Goal: Task Accomplishment & Management: Complete application form

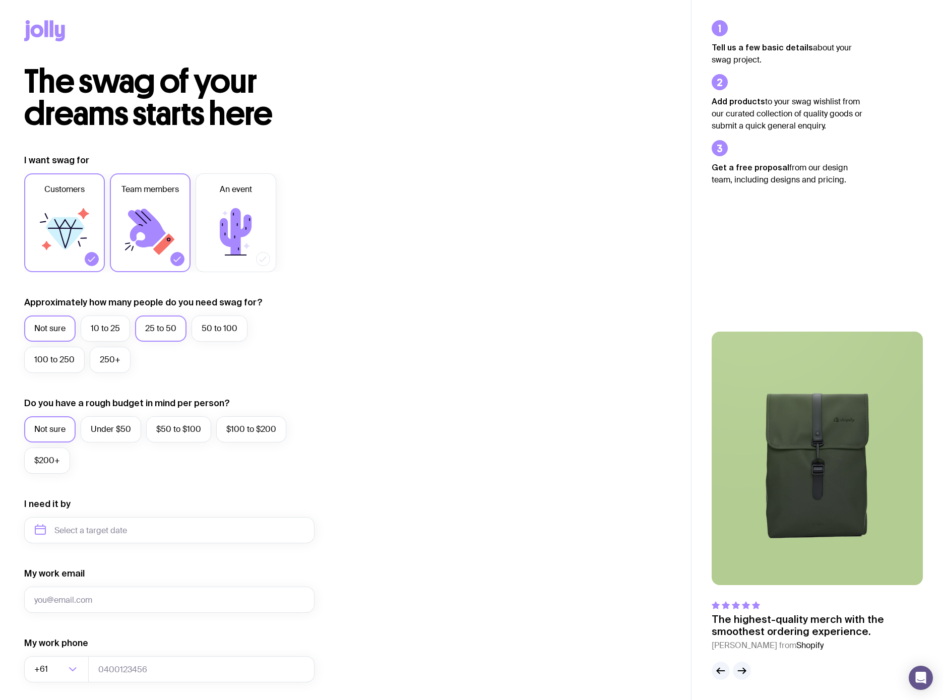
click at [162, 330] on label "25 to 50" at bounding box center [160, 329] width 51 height 26
click at [0, 0] on input "25 to 50" at bounding box center [0, 0] width 0 height 0
click at [176, 433] on label "$50 to $100" at bounding box center [178, 429] width 65 height 26
click at [0, 0] on input "$50 to $100" at bounding box center [0, 0] width 0 height 0
click at [141, 530] on input "text" at bounding box center [169, 530] width 290 height 26
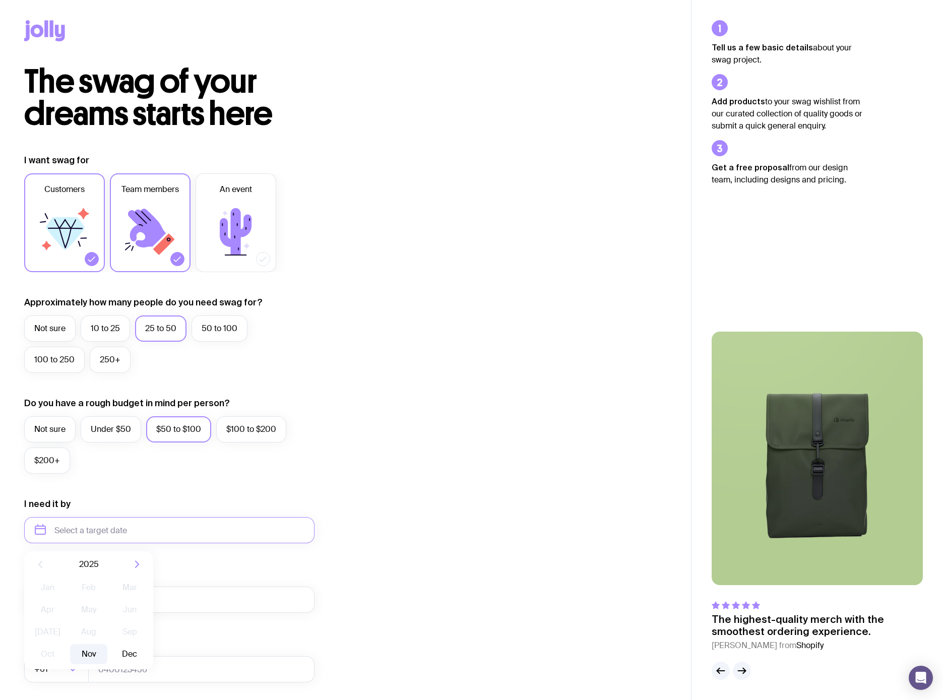
click at [89, 656] on button "Nov" at bounding box center [88, 654] width 37 height 20
type input "[DATE]"
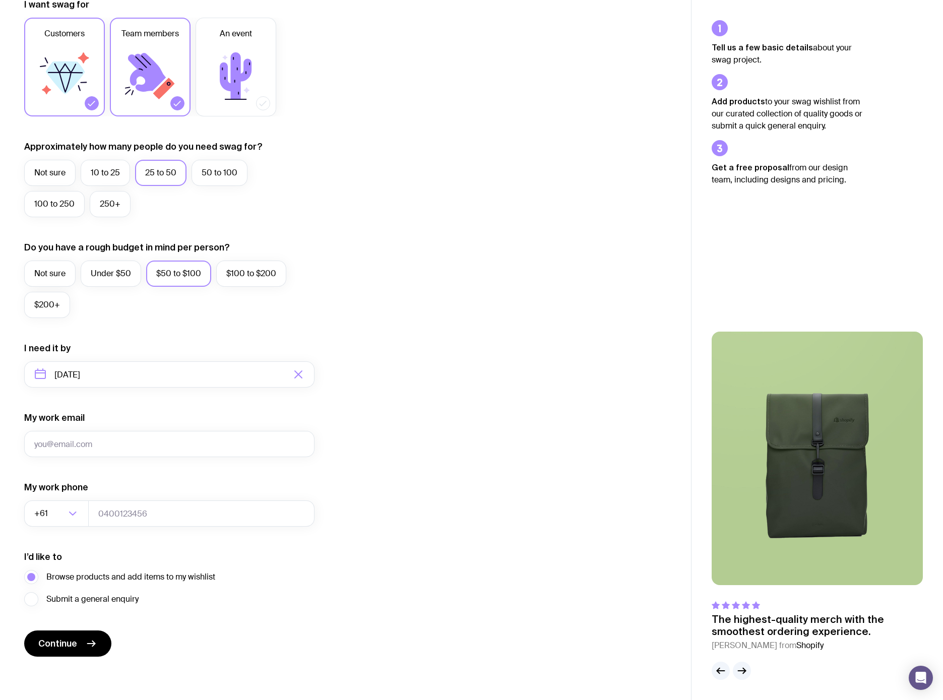
scroll to position [157, 0]
click at [119, 439] on input "My work email" at bounding box center [169, 443] width 290 height 26
click at [463, 424] on div "I want swag for Customers Team members An event Approximately how many people d…" at bounding box center [345, 326] width 643 height 658
click at [162, 444] on input "My work email" at bounding box center [169, 443] width 290 height 26
type input "[PERSON_NAME][EMAIL_ADDRESS][DOMAIN_NAME]"
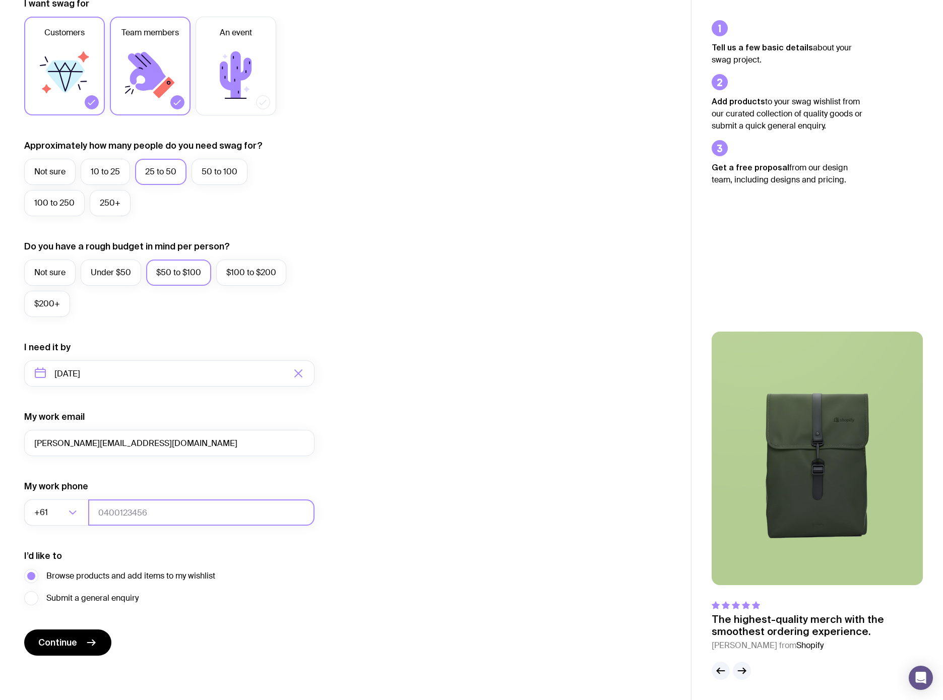
click at [119, 507] on input "tel" at bounding box center [201, 513] width 226 height 26
type input "402732757"
click at [421, 548] on div "I want swag for Customers Team members An event Approximately how many people d…" at bounding box center [345, 326] width 643 height 658
click at [81, 648] on button "Continue" at bounding box center [67, 643] width 87 height 26
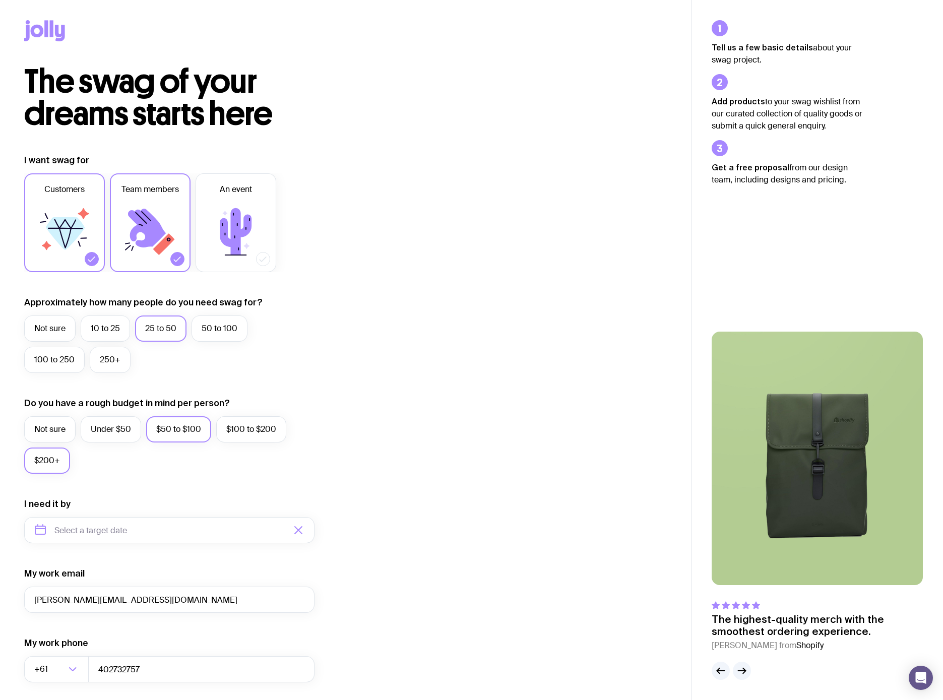
click at [35, 465] on label "$200+" at bounding box center [47, 461] width 46 height 26
click at [0, 0] on input "$200+" at bounding box center [0, 0] width 0 height 0
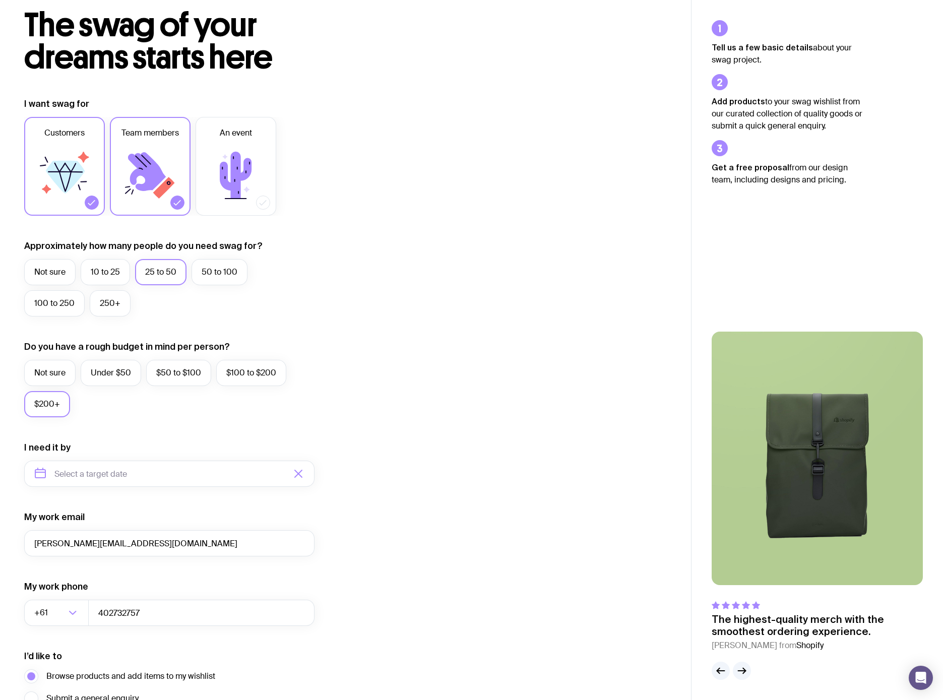
scroll to position [157, 0]
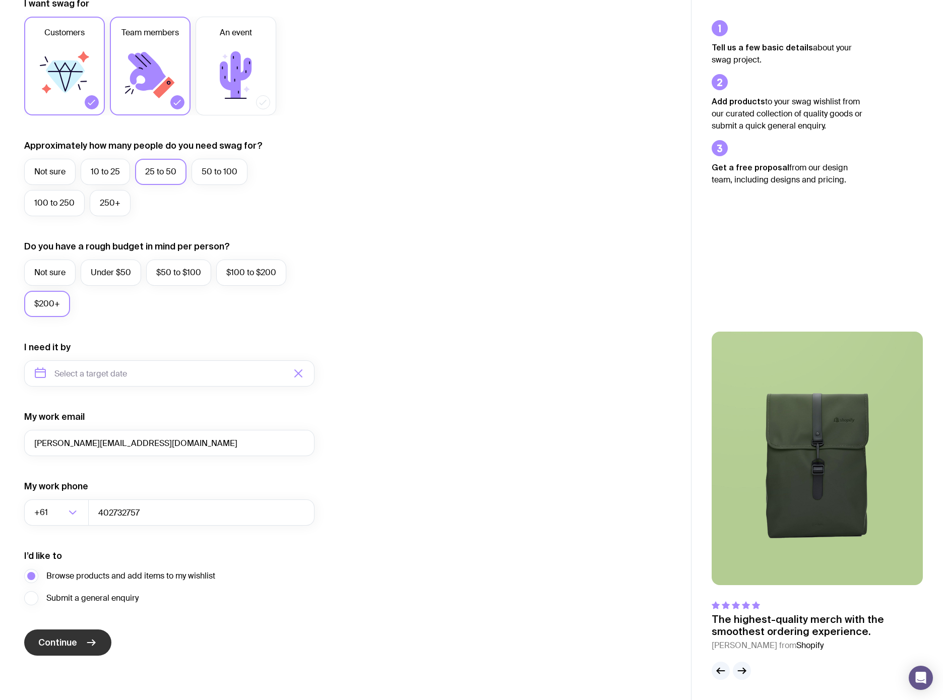
click at [83, 648] on button "Continue" at bounding box center [67, 643] width 87 height 26
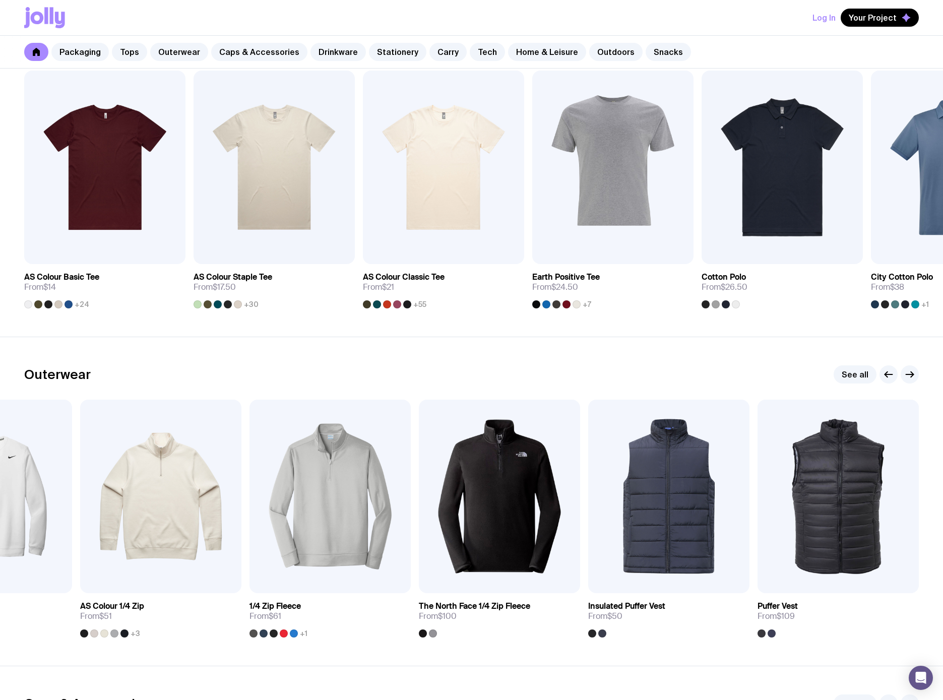
scroll to position [579, 0]
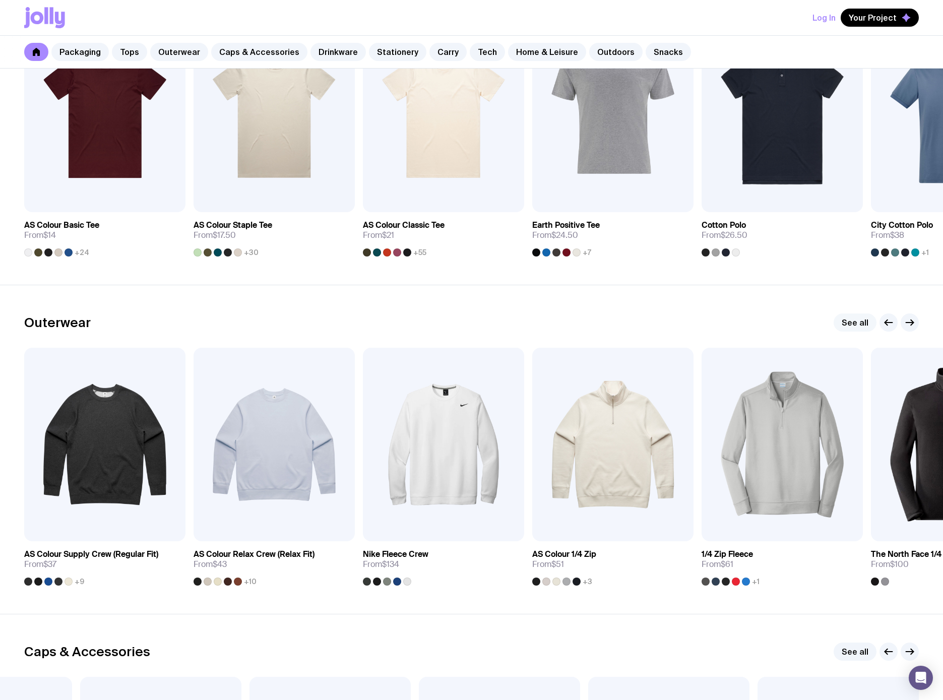
click at [859, 318] on link "See all" at bounding box center [855, 323] width 43 height 18
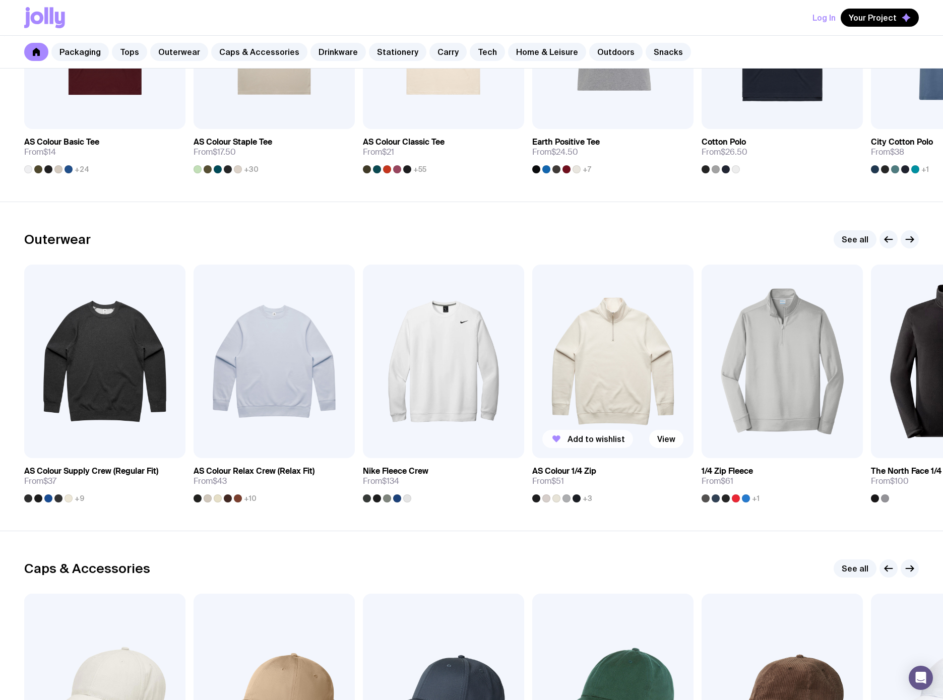
scroll to position [935, 0]
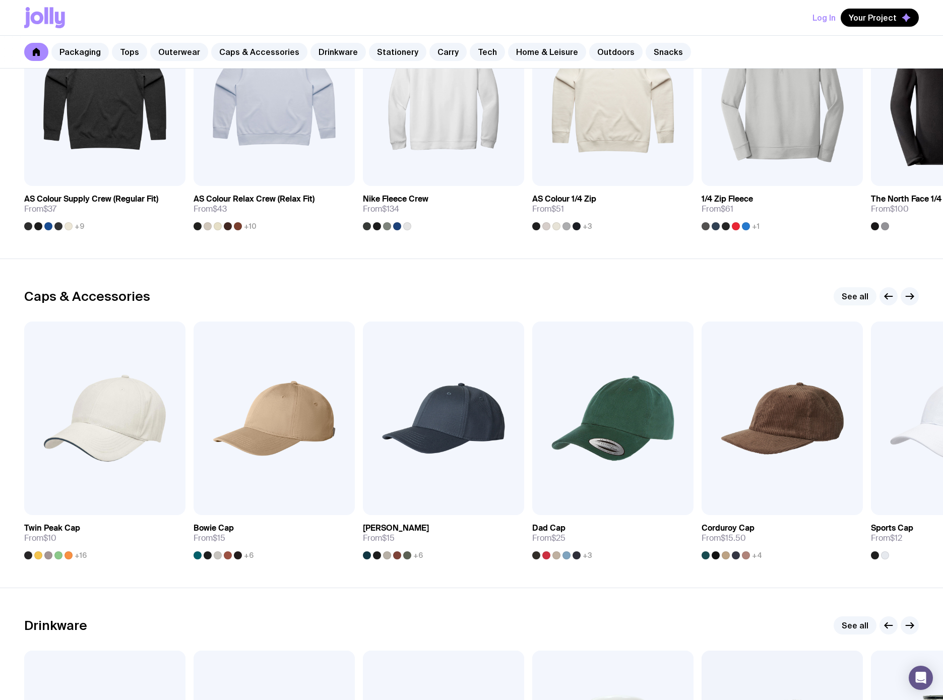
click at [860, 292] on link "See all" at bounding box center [855, 296] width 43 height 18
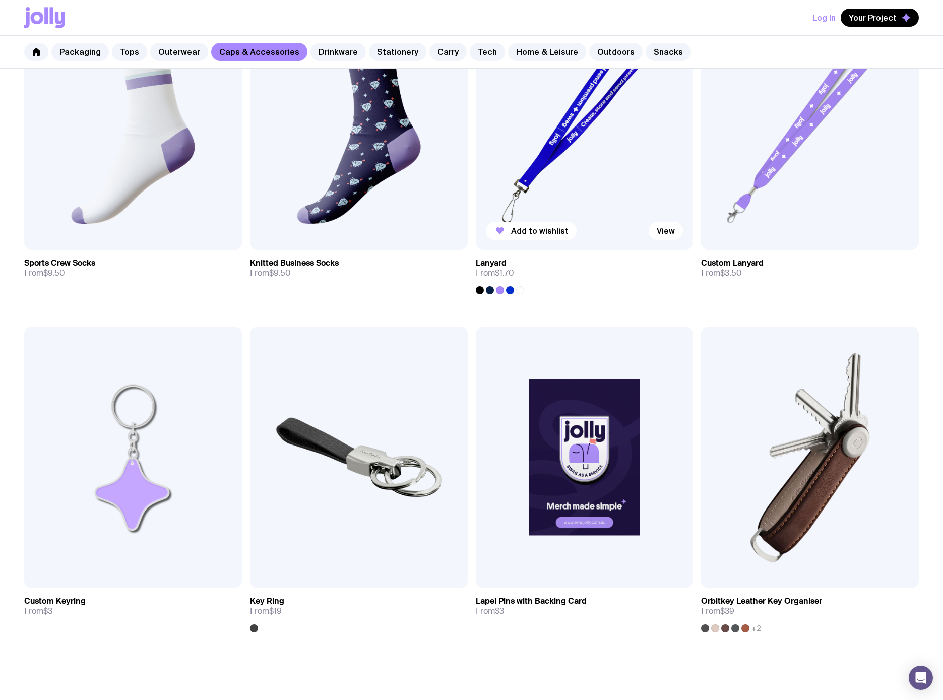
scroll to position [1729, 0]
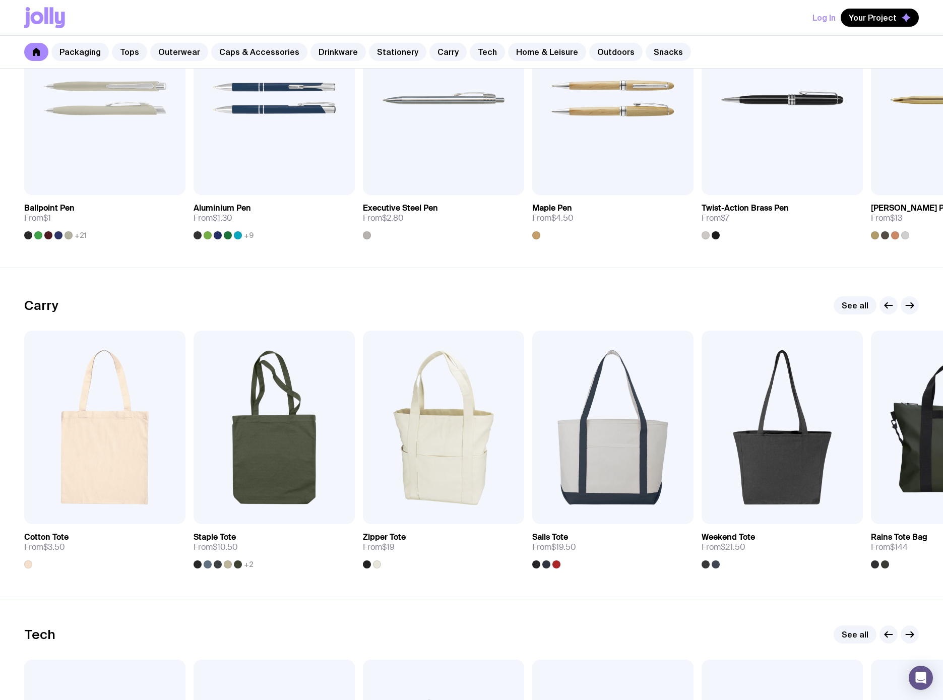
scroll to position [1861, 0]
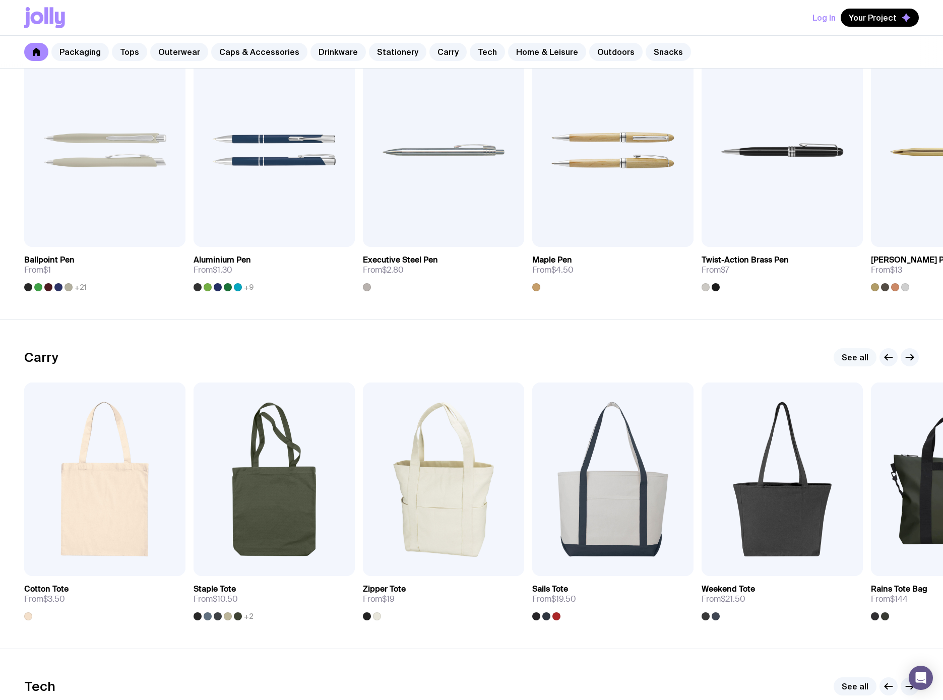
click at [860, 355] on link "See all" at bounding box center [855, 357] width 43 height 18
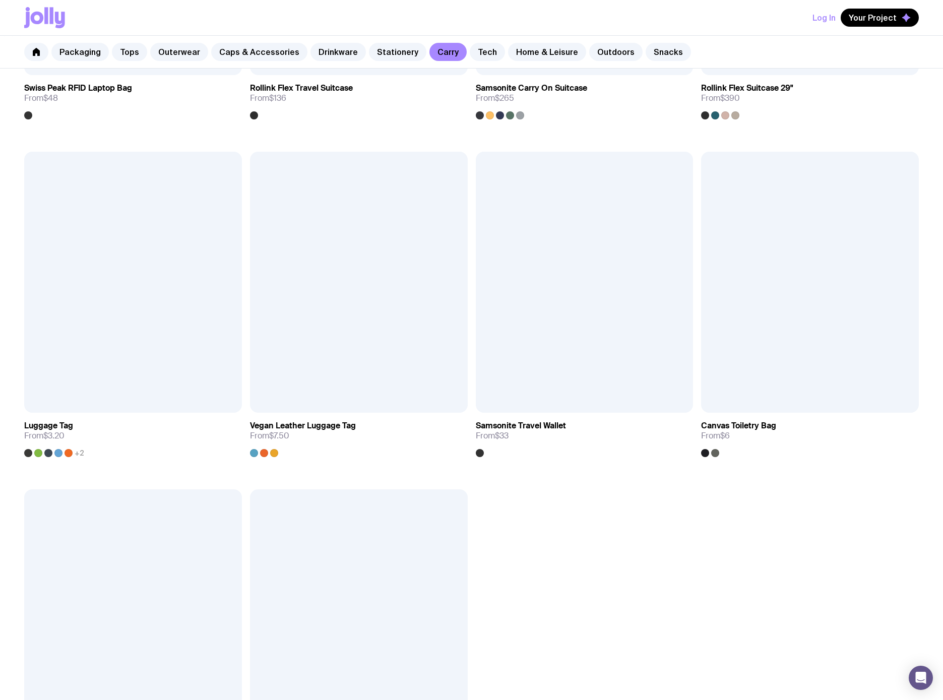
scroll to position [2593, 0]
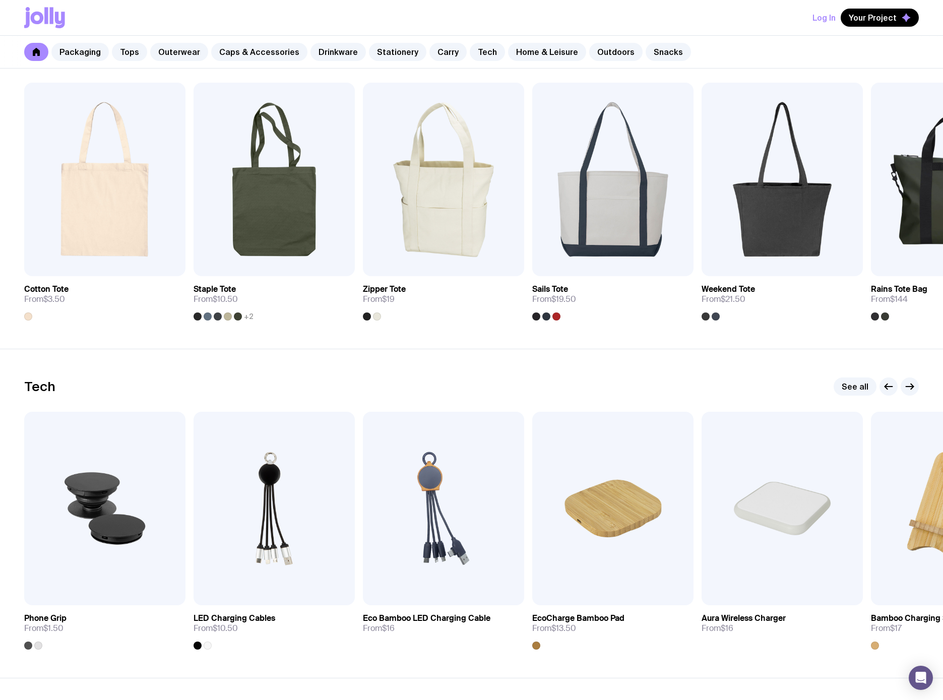
scroll to position [2278, 0]
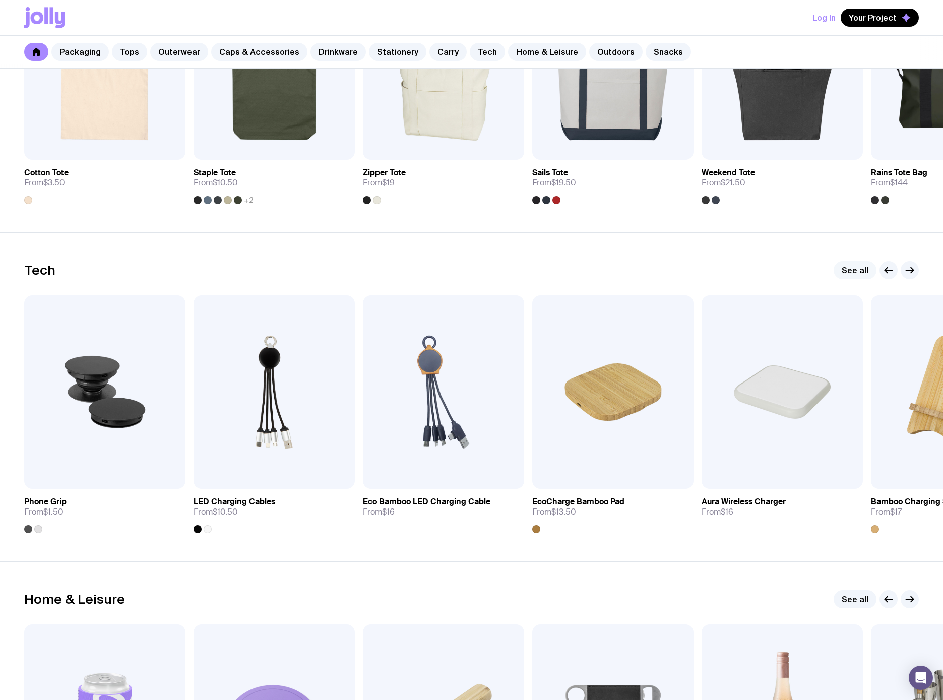
click at [862, 269] on link "See all" at bounding box center [855, 270] width 43 height 18
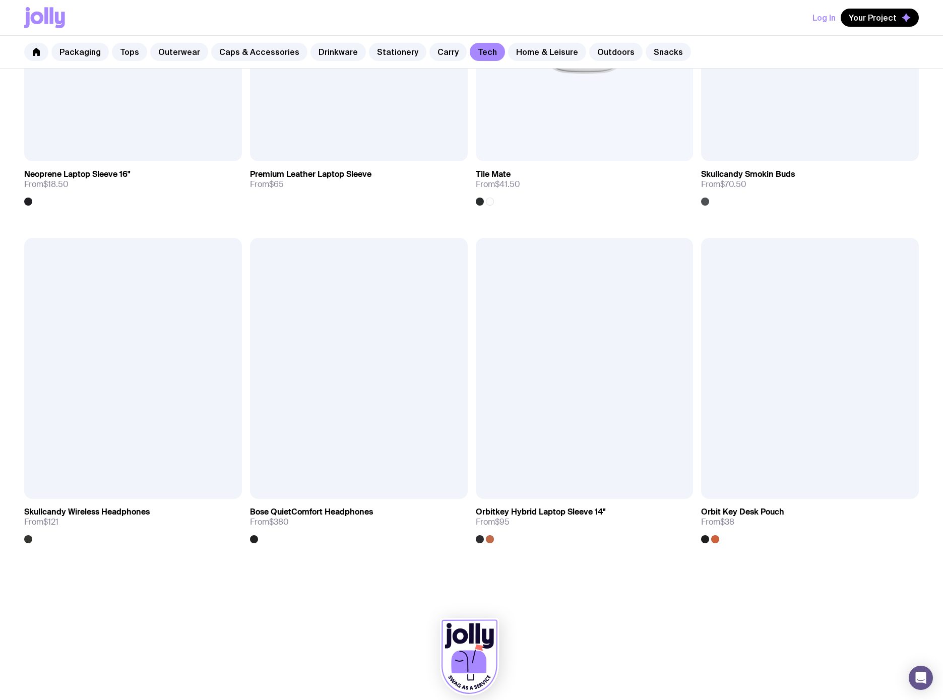
scroll to position [2066, 0]
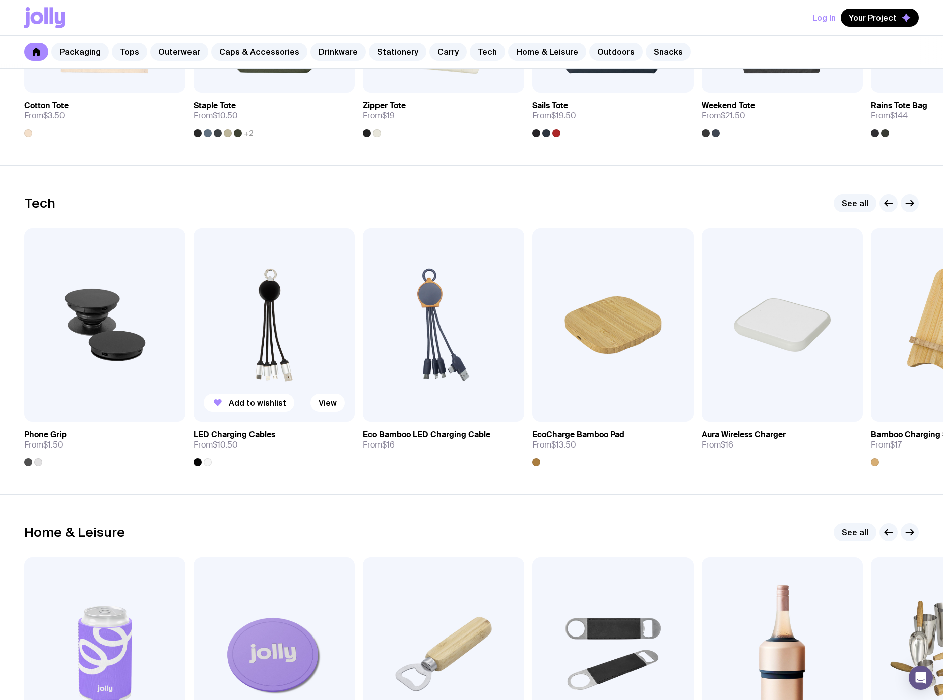
scroll to position [2623, 0]
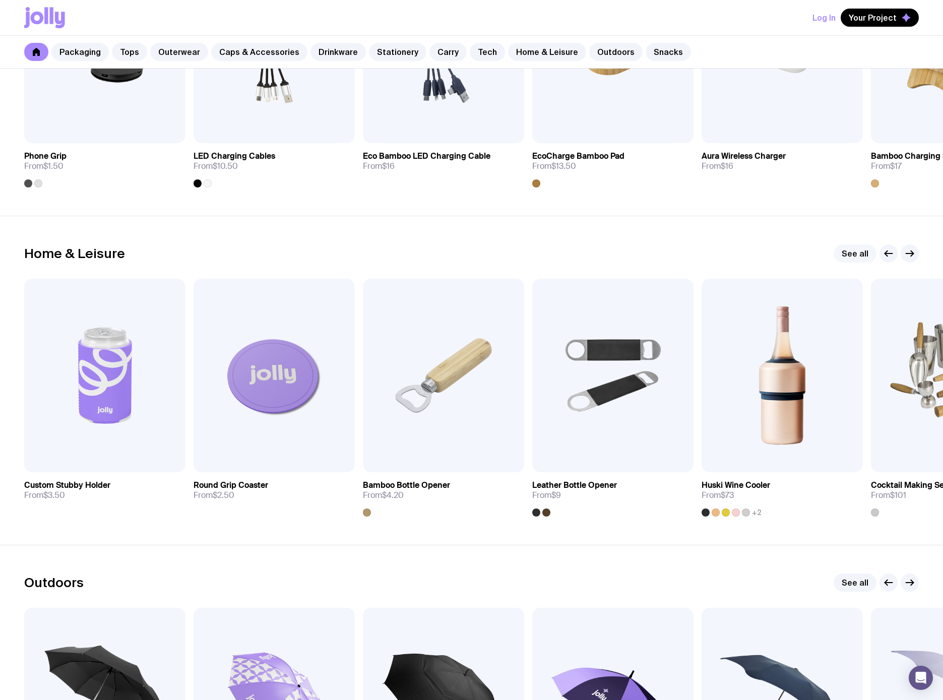
click at [861, 251] on link "See all" at bounding box center [855, 253] width 43 height 18
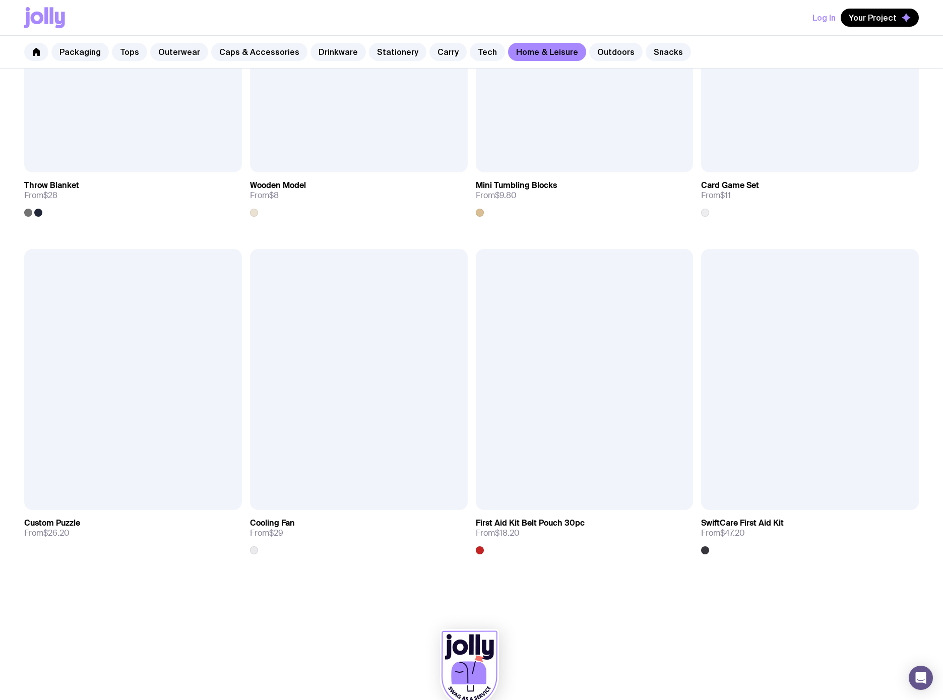
scroll to position [2404, 0]
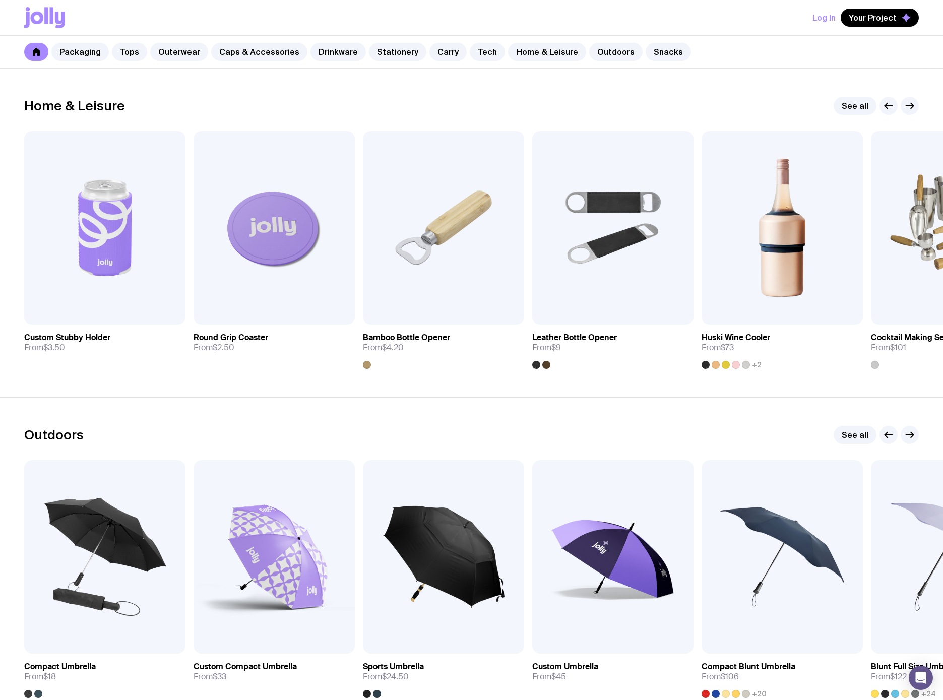
scroll to position [3036, 0]
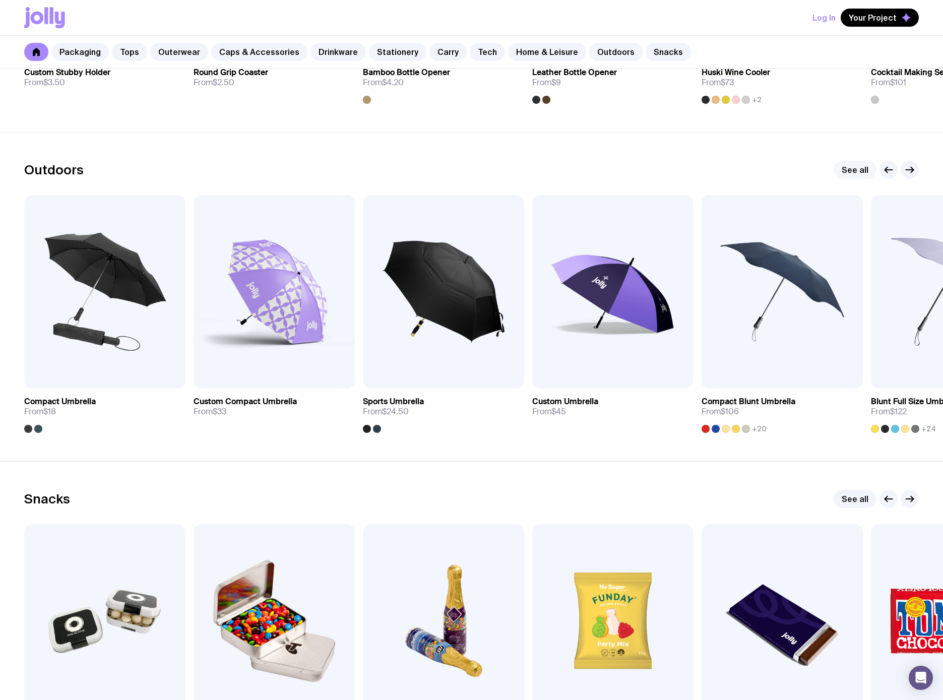
click at [851, 164] on link "See all" at bounding box center [855, 170] width 43 height 18
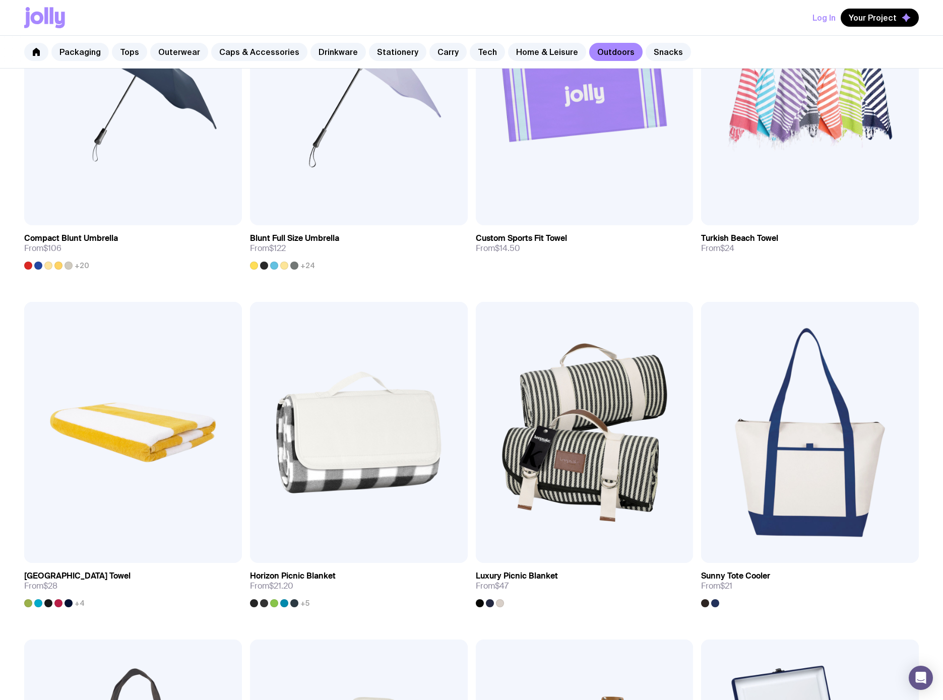
scroll to position [740, 0]
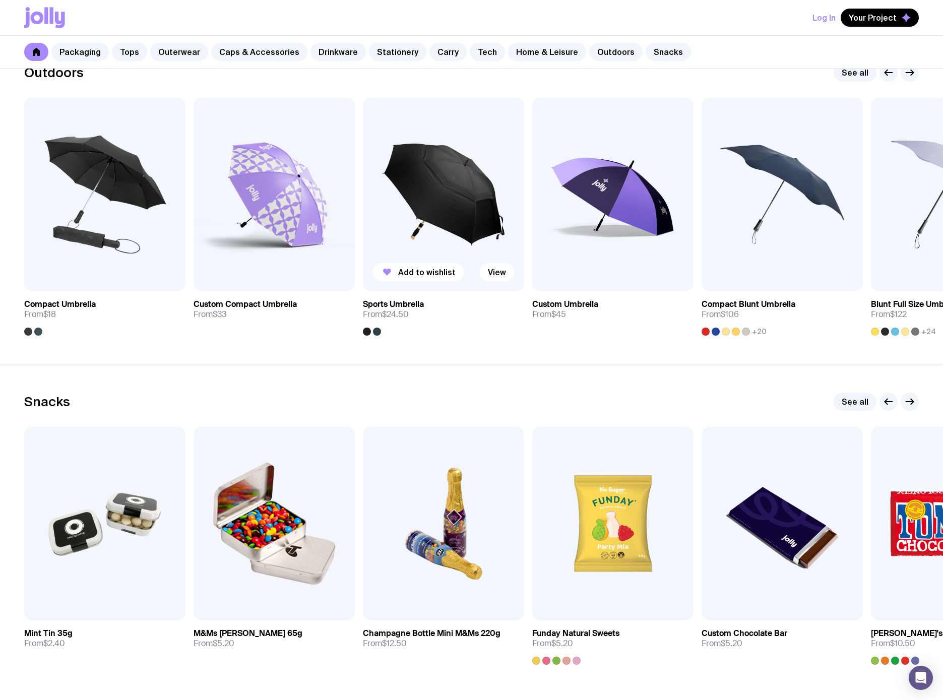
scroll to position [3237, 0]
